Goal: Task Accomplishment & Management: Use online tool/utility

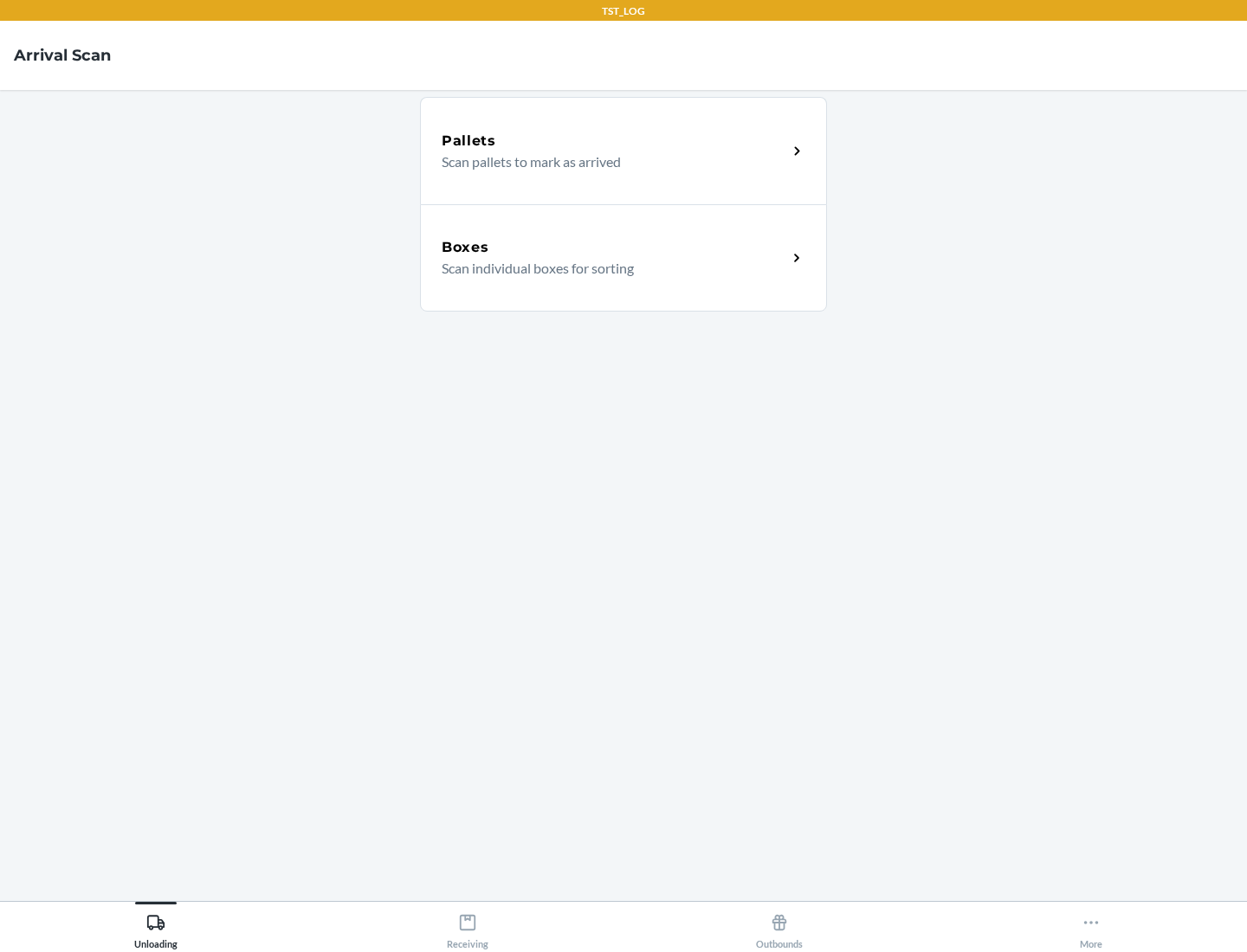
click at [614, 248] on div "Boxes" at bounding box center [615, 248] width 345 height 21
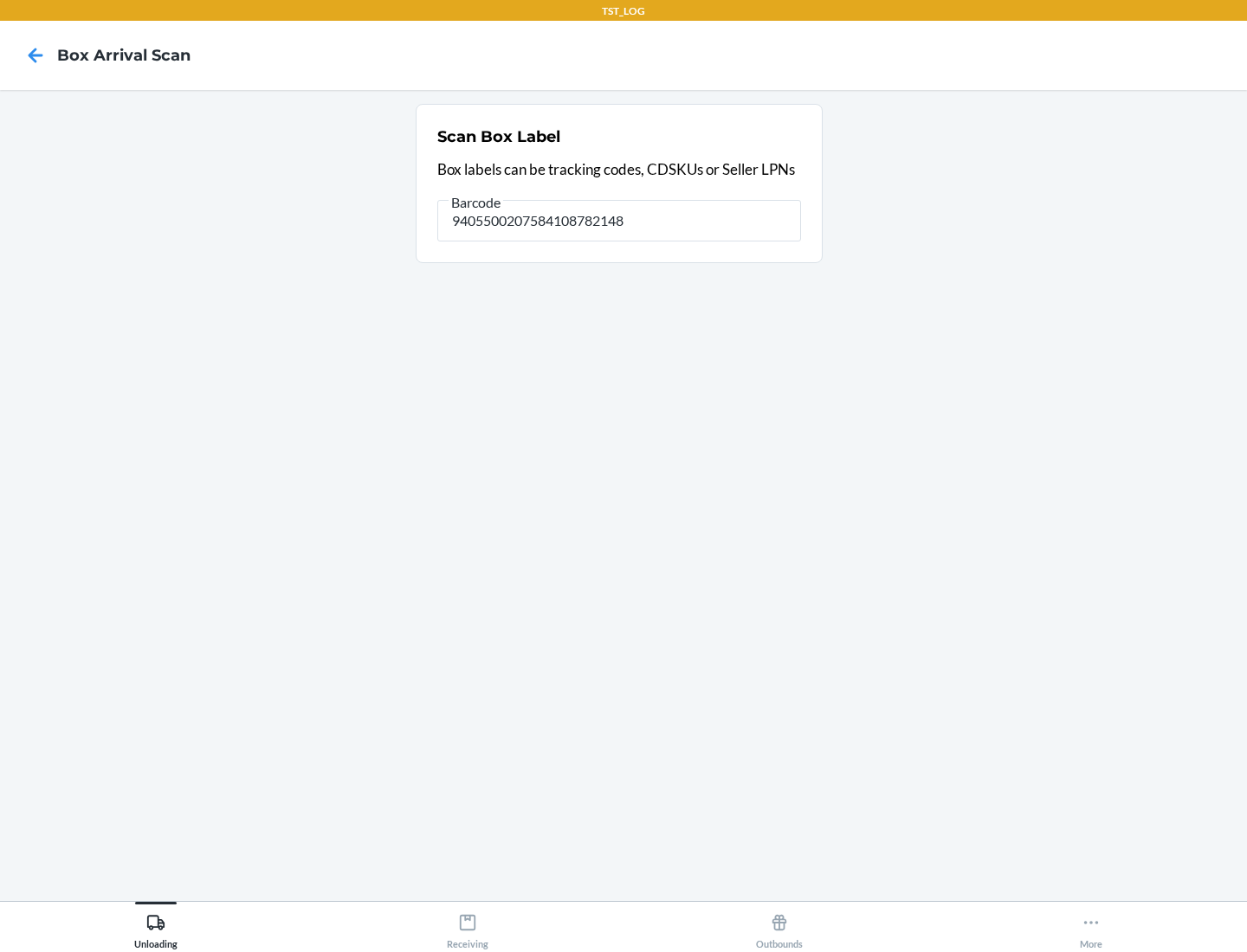
type input "9405500207584108782148"
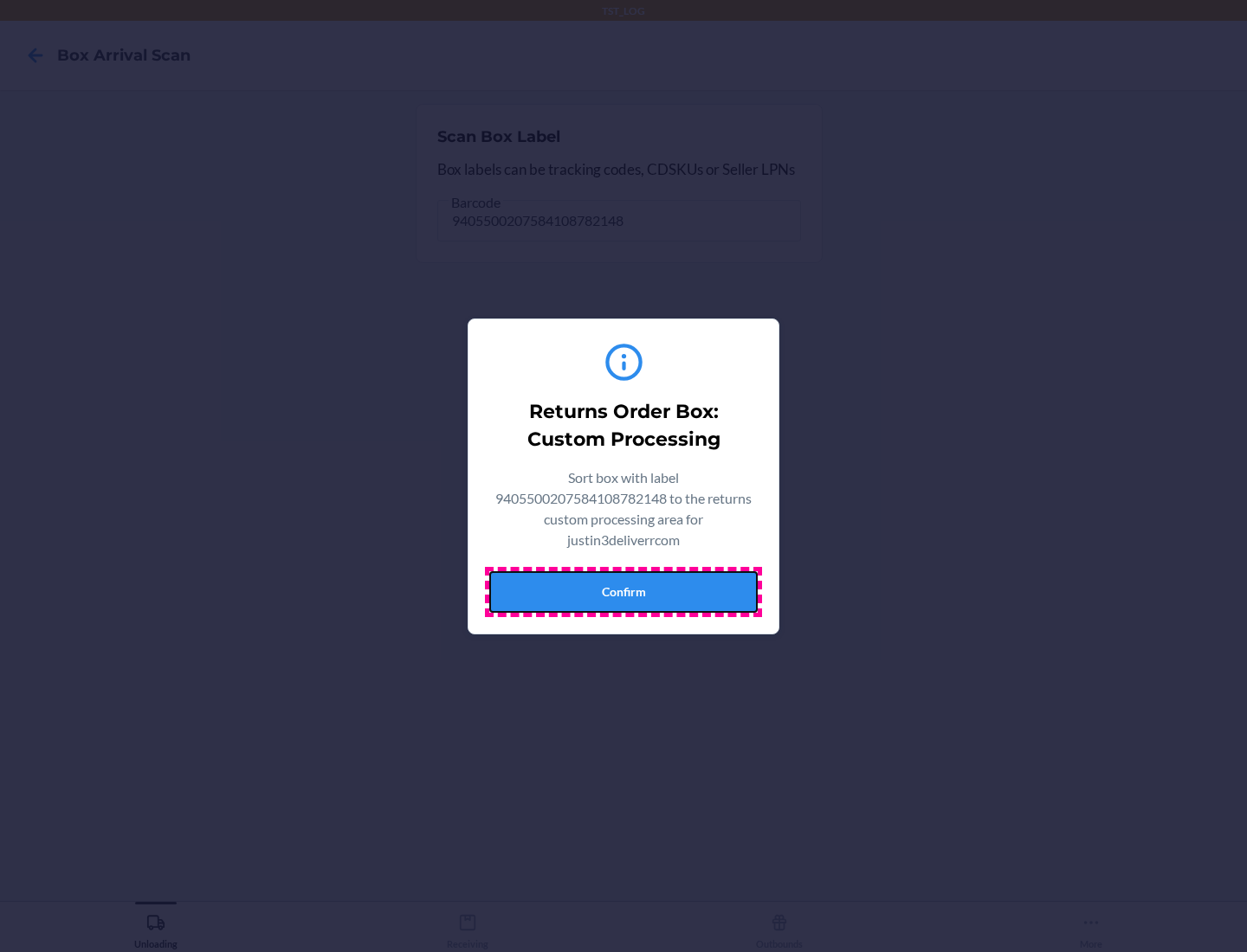
click at [624, 591] on button "Confirm" at bounding box center [624, 592] width 268 height 41
